Goal: Task Accomplishment & Management: Use online tool/utility

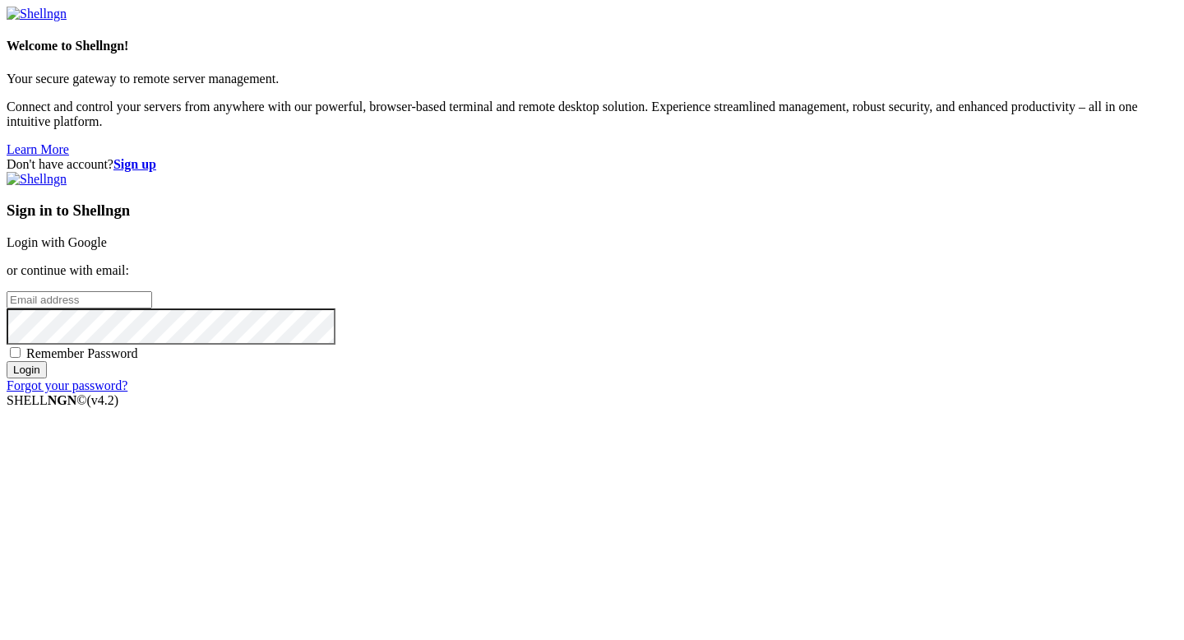
click at [107, 235] on link "Login with Google" at bounding box center [57, 242] width 100 height 14
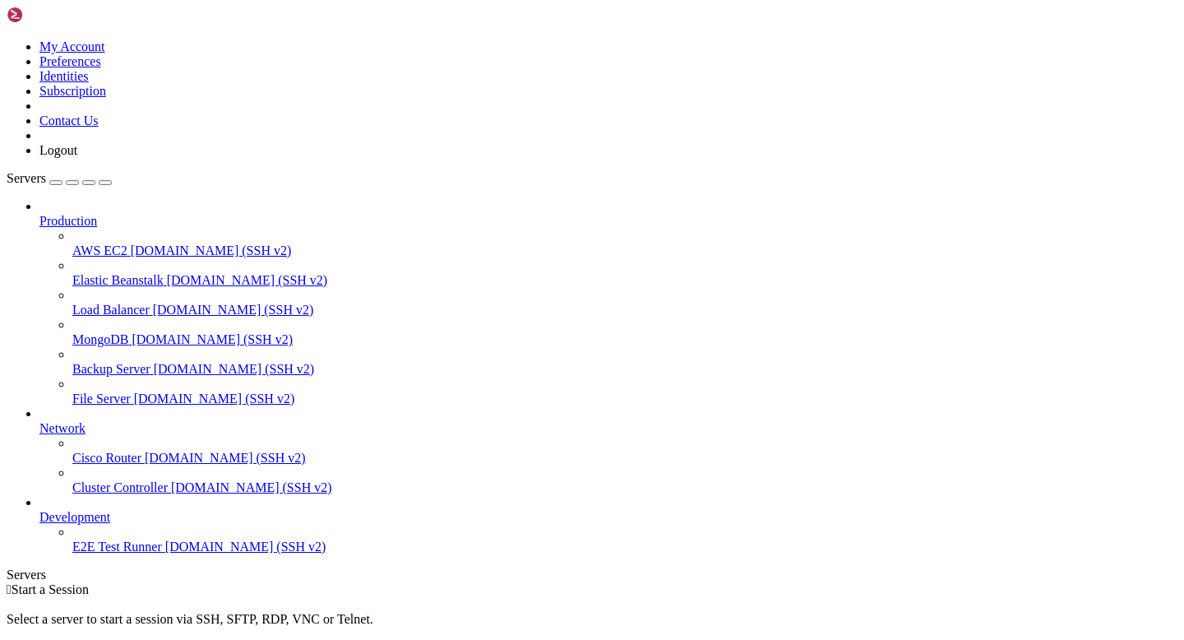
click at [131, 243] on span "[DOMAIN_NAME] (SSH v2)" at bounding box center [211, 250] width 161 height 14
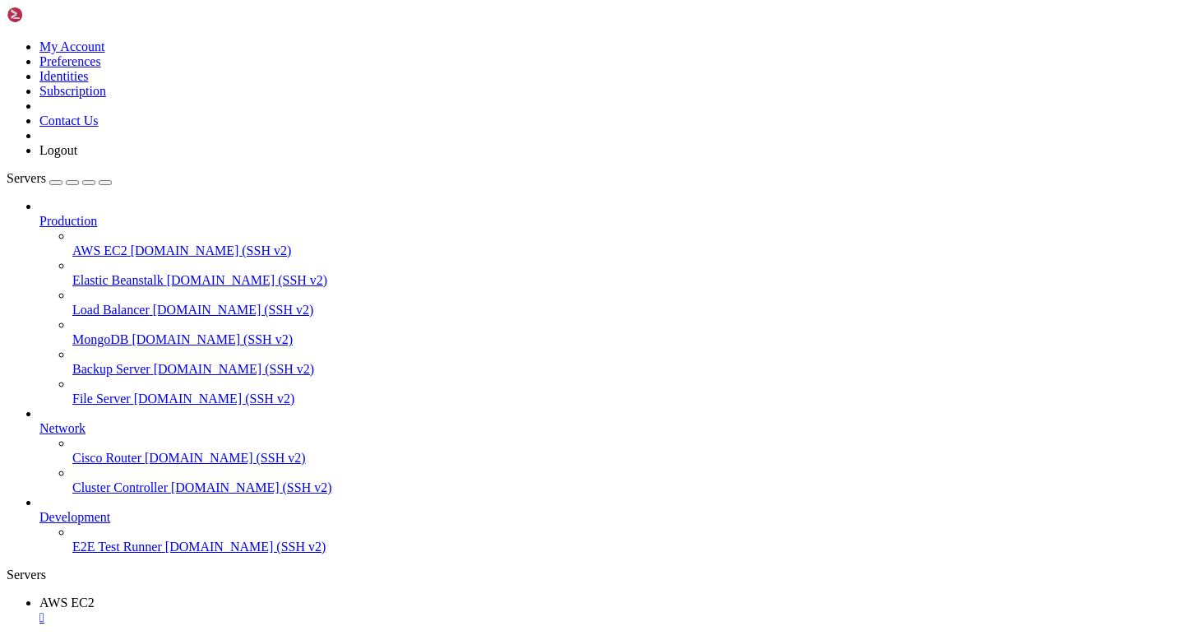
click at [145, 451] on span "[DOMAIN_NAME] (SSH v2)" at bounding box center [225, 458] width 161 height 14
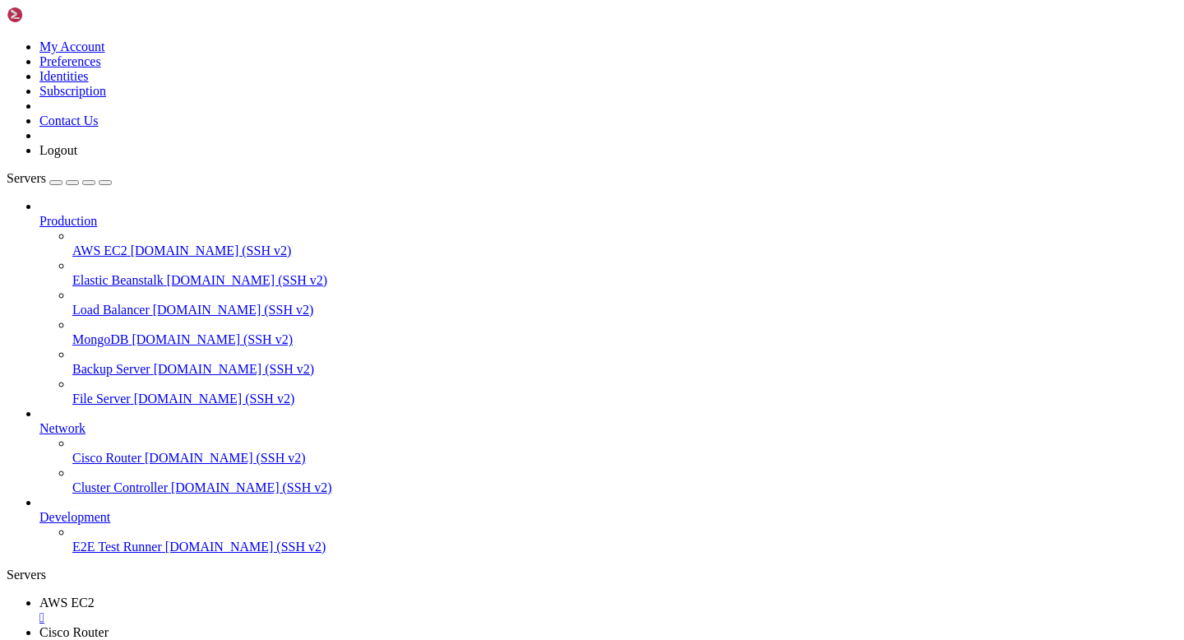
drag, startPoint x: 292, startPoint y: 1239, endPoint x: 148, endPoint y: 1197, distance: 149.7
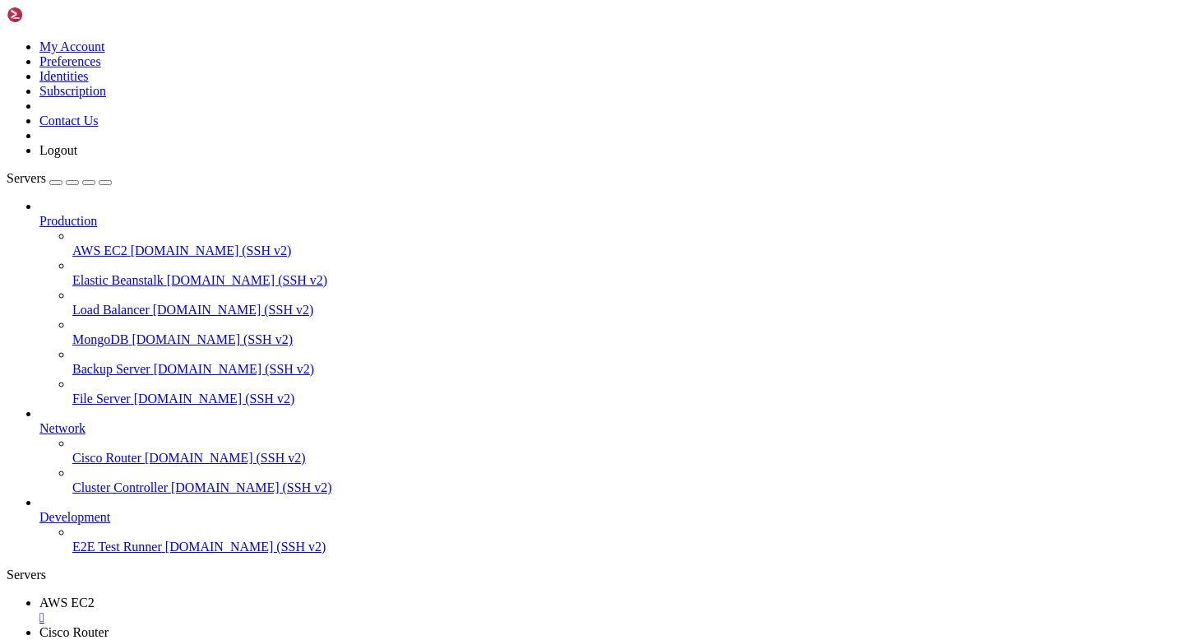
drag, startPoint x: 700, startPoint y: 1161, endPoint x: 505, endPoint y: 1294, distance: 235.6
drag, startPoint x: 692, startPoint y: 65, endPoint x: 685, endPoint y: -7, distance: 72.7
click at [685, 0] on html "Loading... My Account Preferences Identities Subscription Contact Us Logout Ser…" at bounding box center [592, 578] width 1184 height 1157
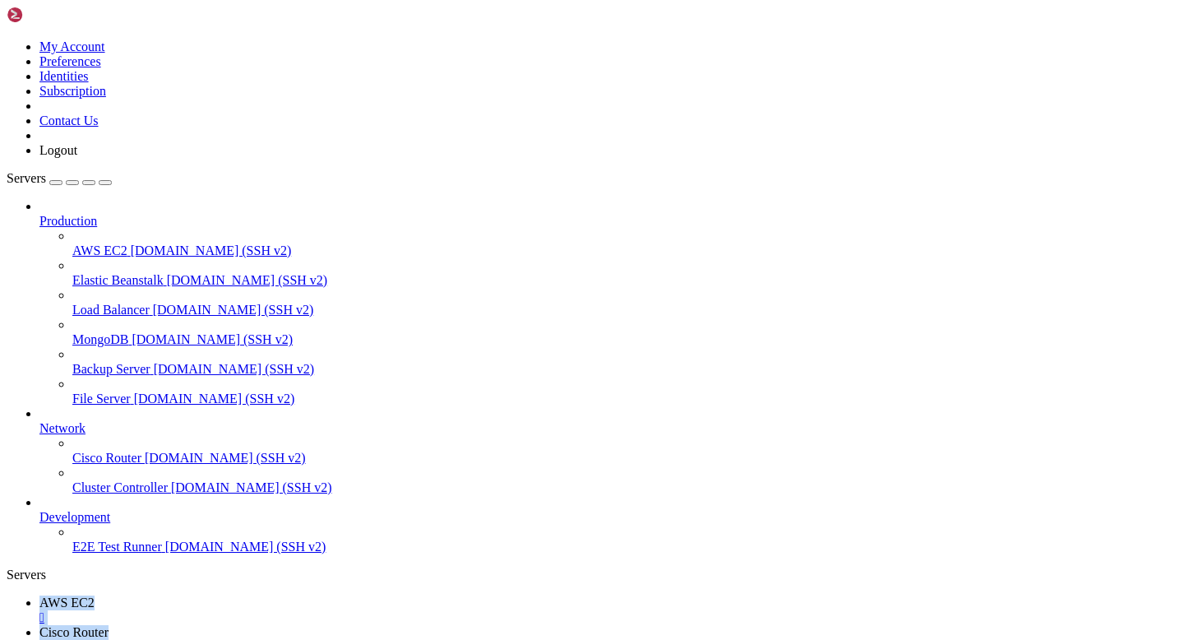
click at [74, 554] on link "E2E Test Runner [DOMAIN_NAME] (SSH v2)" at bounding box center [624, 546] width 1105 height 15
click at [165, 553] on span "[DOMAIN_NAME] (SSH v2)" at bounding box center [245, 546] width 161 height 14
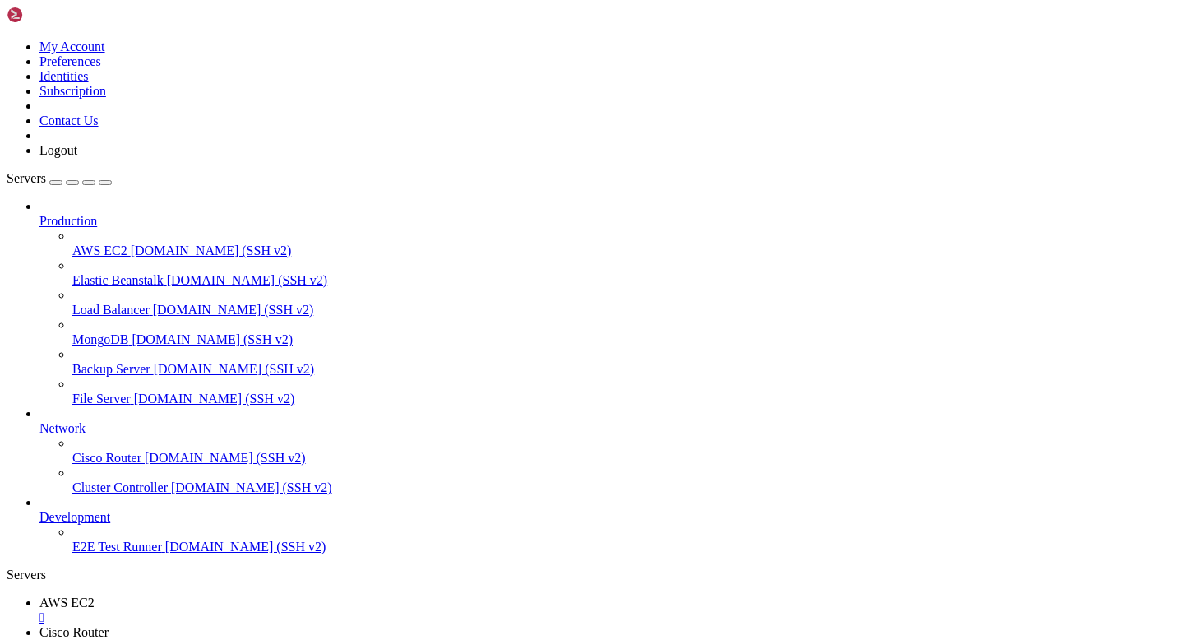
click at [165, 553] on span "[DOMAIN_NAME] (SSH v2)" at bounding box center [245, 546] width 161 height 14
click at [56, 183] on div "button" at bounding box center [56, 183] width 0 height 0
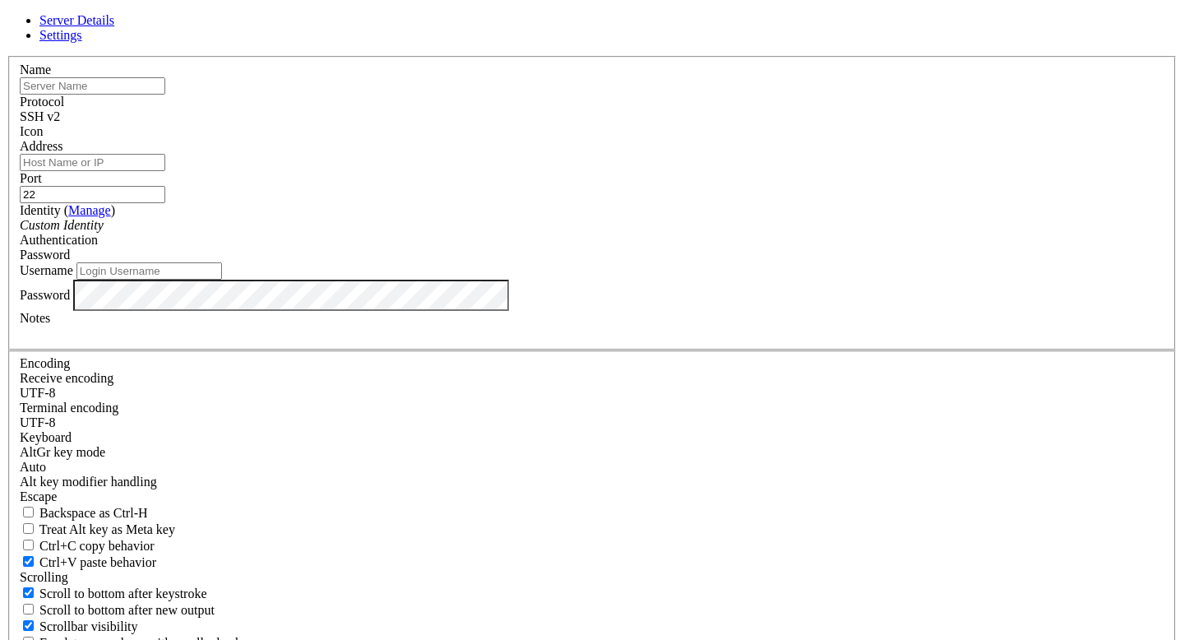
click at [165, 95] on input "text" at bounding box center [93, 85] width 146 height 17
type input "Staging"
click at [165, 171] on input "Address" at bounding box center [93, 162] width 146 height 17
click at [165, 171] on input "[TECHNICAL_ID]." at bounding box center [93, 162] width 146 height 17
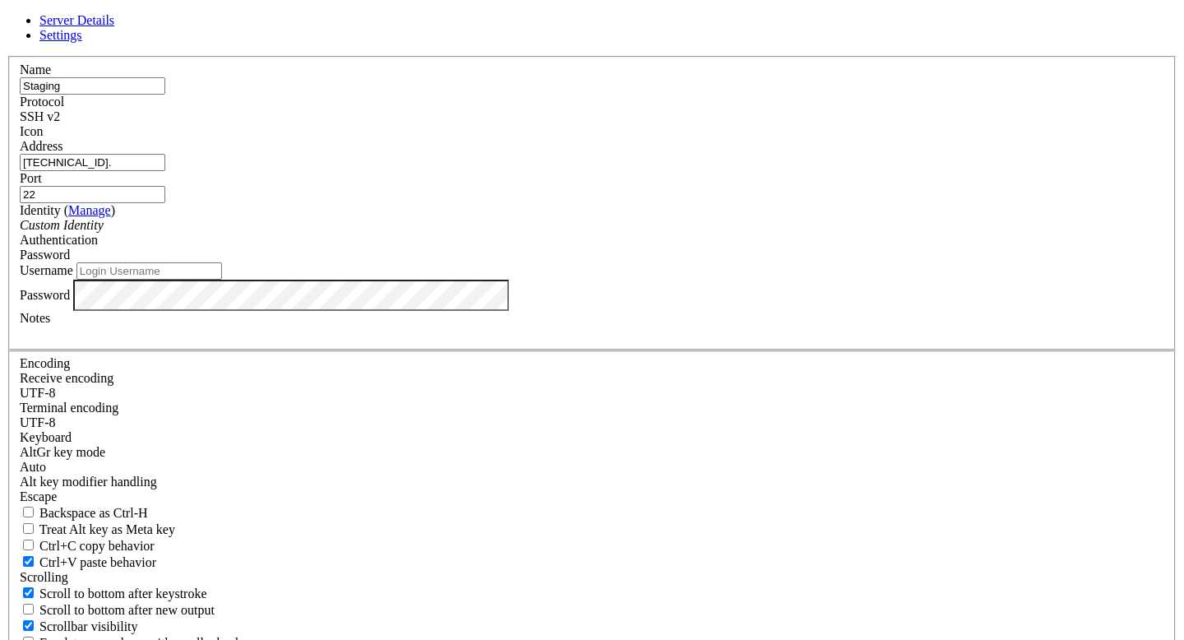
click at [165, 171] on input "[TECHNICAL_ID]." at bounding box center [93, 162] width 146 height 17
paste input ".52.230.186"
type input "[TECHNICAL_ID]"
click at [222, 280] on input "Username" at bounding box center [149, 270] width 146 height 17
type input "testuser"
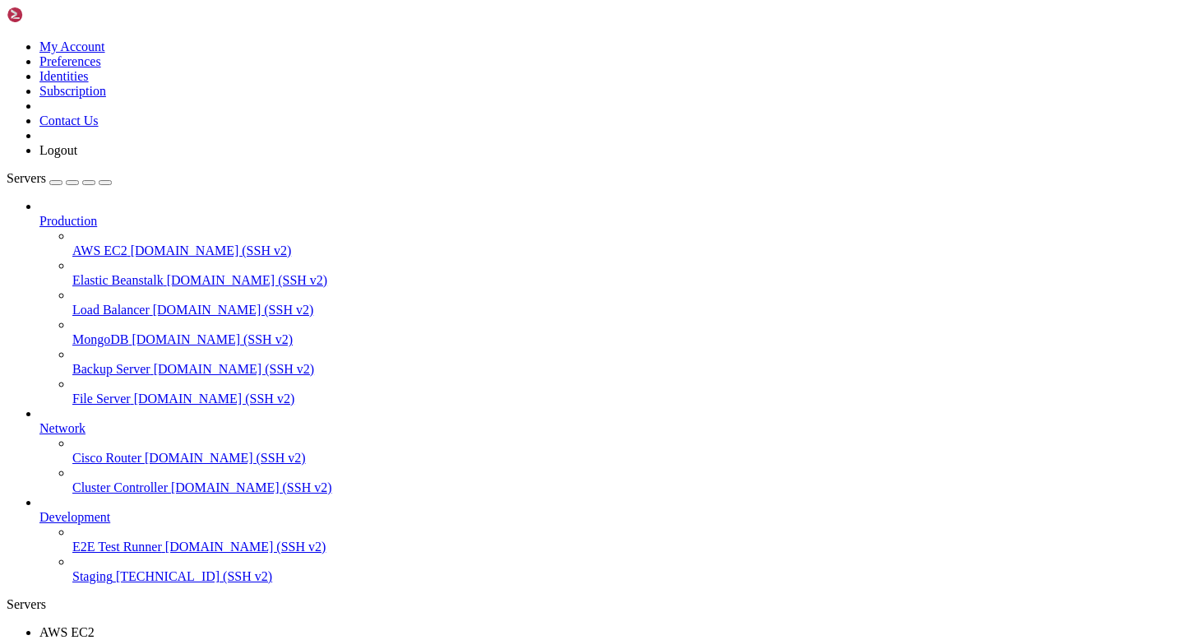
scroll to position [24, 0]
click at [96, 583] on span "Staging" at bounding box center [92, 576] width 40 height 14
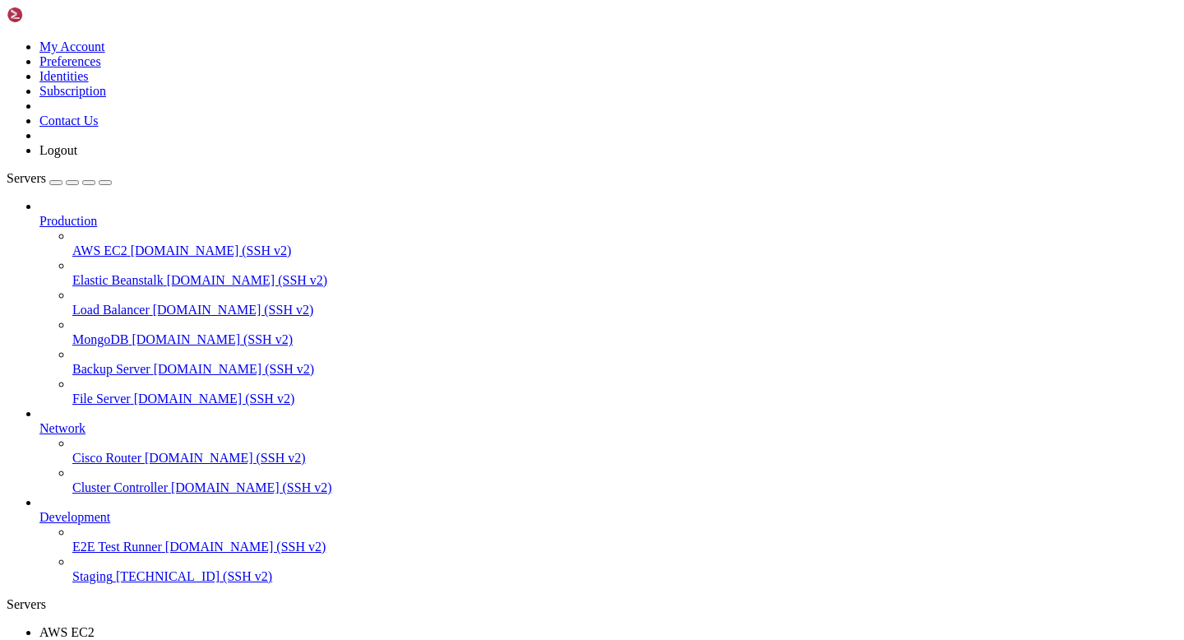
scroll to position [82, 0]
